Goal: Entertainment & Leisure: Consume media (video, audio)

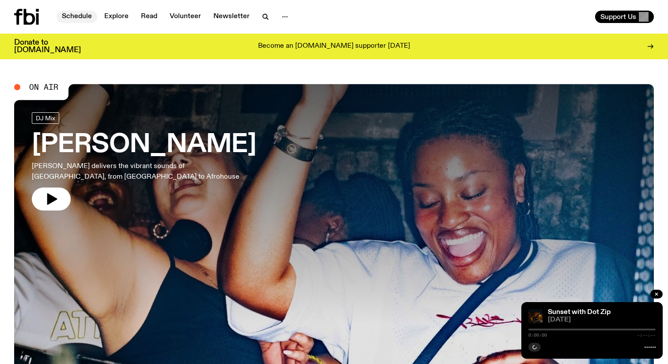
click at [76, 15] on link "Schedule" at bounding box center [77, 17] width 41 height 12
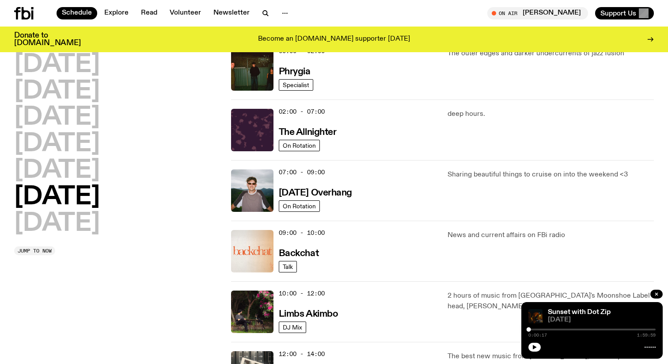
scroll to position [23, 0]
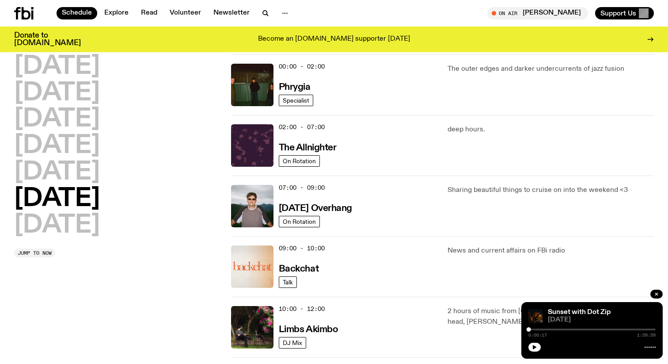
click at [84, 202] on h2 "[DATE]" at bounding box center [57, 198] width 86 height 25
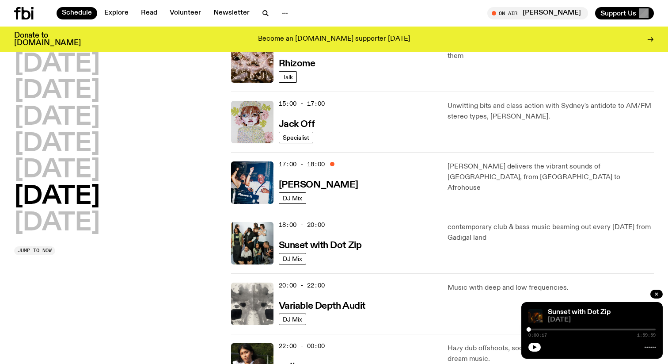
scroll to position [409, 0]
click at [340, 245] on h3 "Sunset with Dot Zip" at bounding box center [320, 245] width 83 height 9
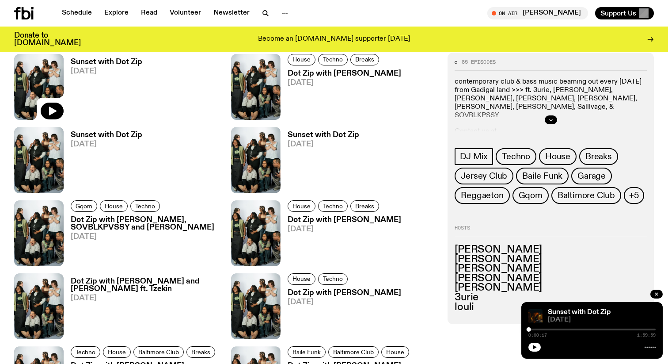
scroll to position [542, 0]
click at [655, 294] on icon "button" at bounding box center [656, 293] width 5 height 5
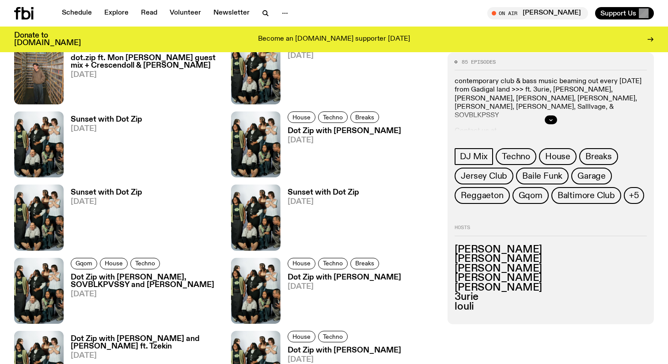
scroll to position [487, 0]
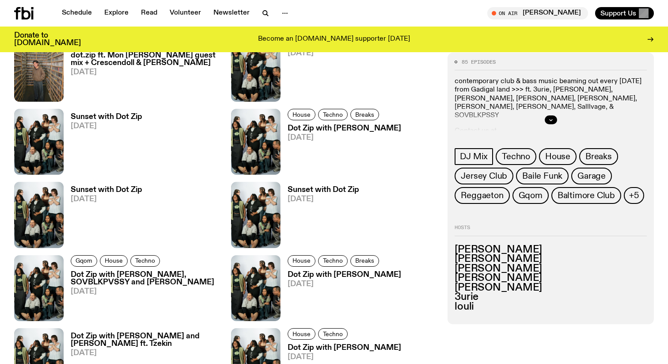
click at [554, 125] on div at bounding box center [551, 120] width 192 height 28
click at [553, 121] on button "button" at bounding box center [551, 119] width 12 height 9
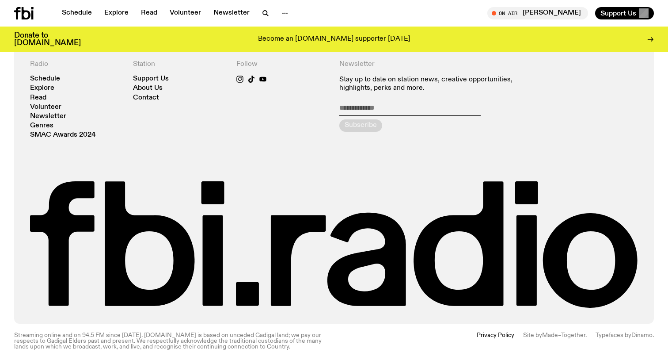
scroll to position [369, 0]
